Goal: Task Accomplishment & Management: Use online tool/utility

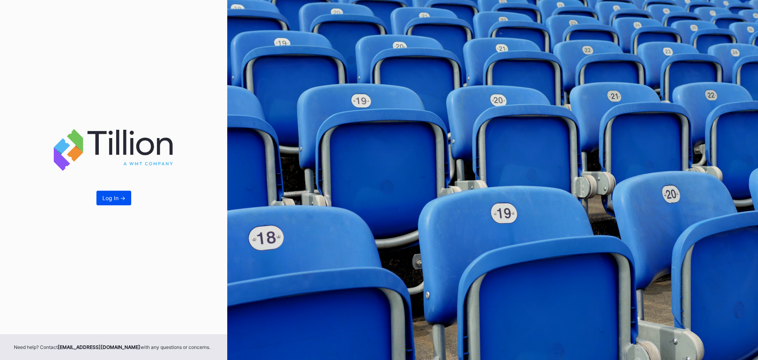
click at [103, 195] on div "Log In ->" at bounding box center [113, 197] width 23 height 7
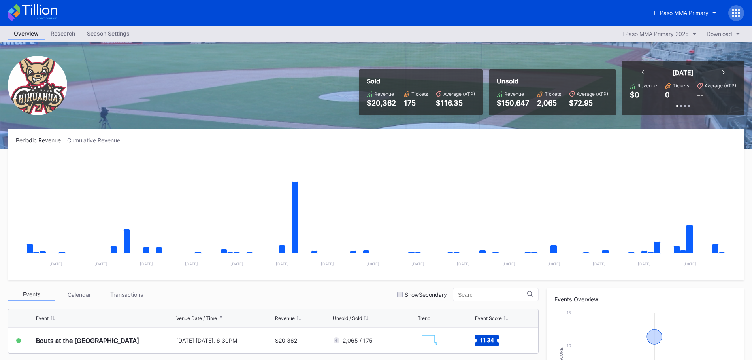
click at [674, 5] on div "El Paso MMA Primary" at bounding box center [696, 13] width 96 height 16
click at [674, 8] on button "El Paso MMA Primary" at bounding box center [685, 13] width 74 height 15
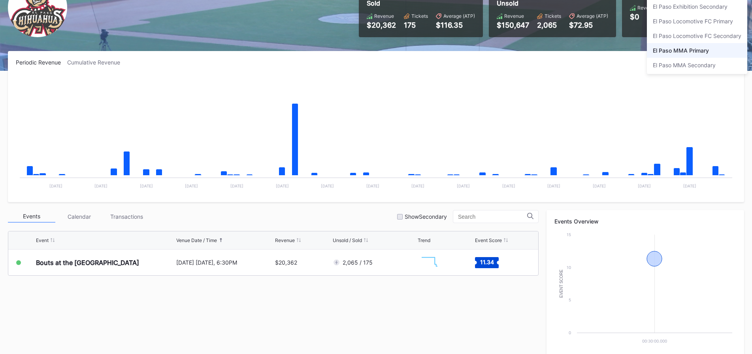
scroll to position [40, 0]
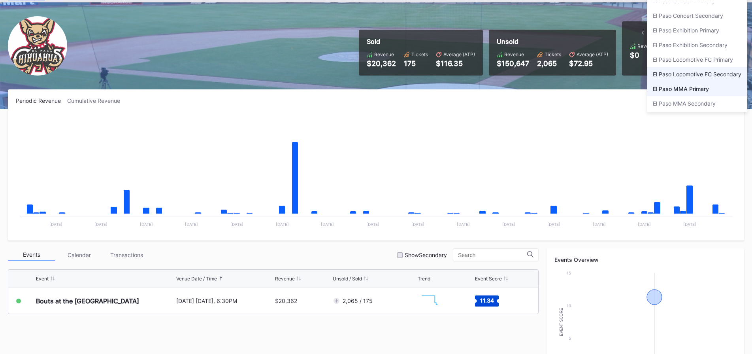
click at [696, 73] on div "El Paso Locomotive FC Secondary" at bounding box center [697, 74] width 89 height 7
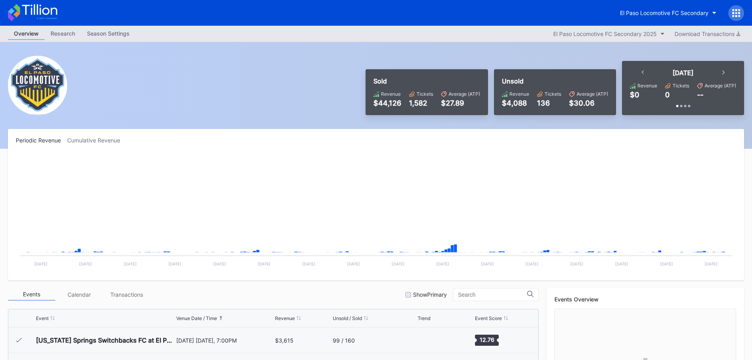
scroll to position [178, 0]
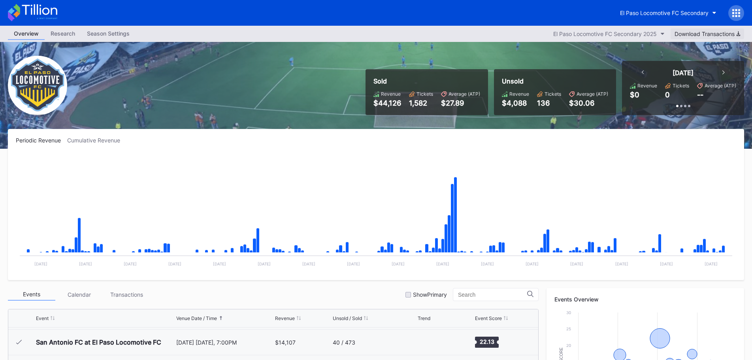
click at [706, 33] on div "Download Transactions" at bounding box center [708, 33] width 66 height 7
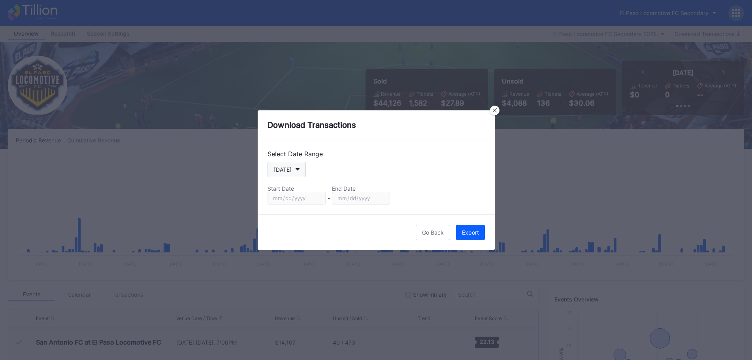
click at [291, 171] on button "[DATE]" at bounding box center [287, 169] width 38 height 15
click at [294, 262] on div "Custom" at bounding box center [291, 264] width 46 height 15
click at [315, 198] on input "[DATE]" at bounding box center [297, 198] width 58 height 13
type input "[DATE]"
click at [381, 200] on input "[DATE]" at bounding box center [361, 198] width 58 height 13
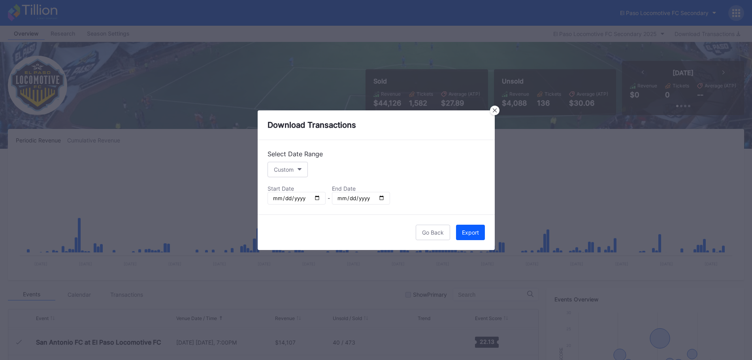
type input "[DATE]"
click at [477, 232] on div "Export" at bounding box center [470, 232] width 17 height 7
